Goal: Find specific page/section: Find specific page/section

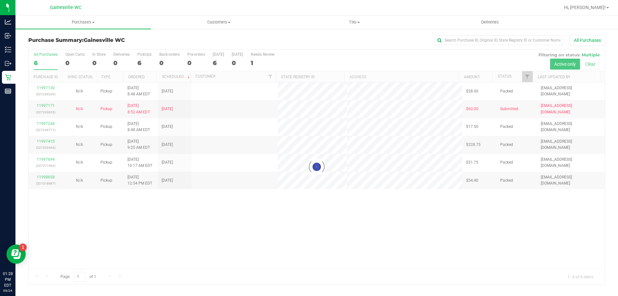
click at [292, 254] on div at bounding box center [317, 167] width 576 height 235
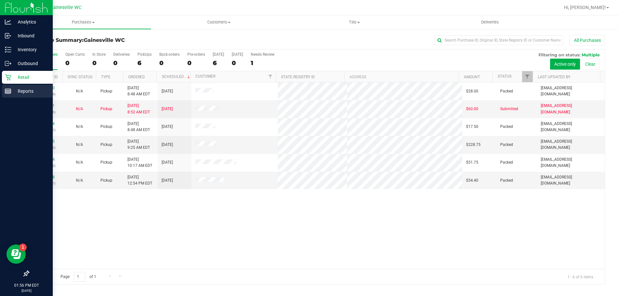
click at [7, 97] on div "Reports" at bounding box center [27, 91] width 51 height 13
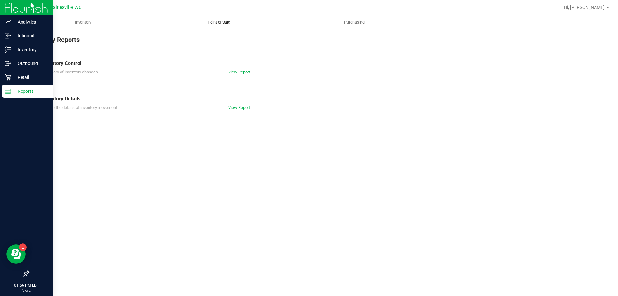
click at [225, 18] on uib-tab-heading "Point of Sale" at bounding box center [218, 22] width 135 height 13
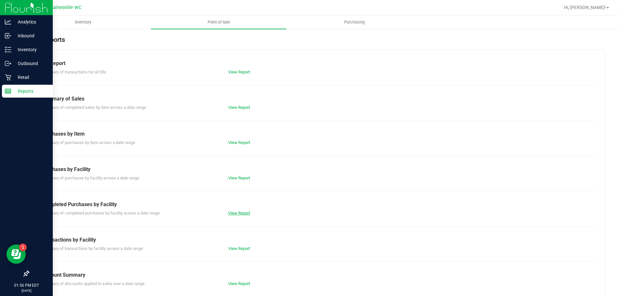
click at [241, 214] on link "View Report" at bounding box center [239, 212] width 22 height 5
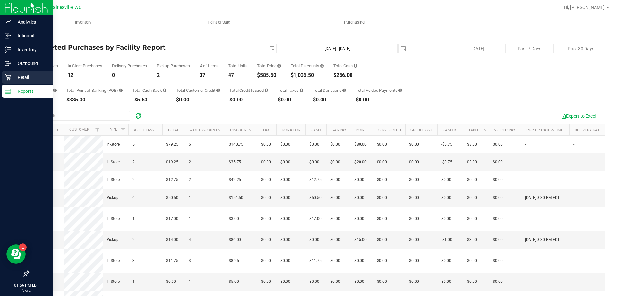
click at [7, 81] on div "Retail" at bounding box center [27, 77] width 51 height 13
